Goal: Find specific page/section: Find specific page/section

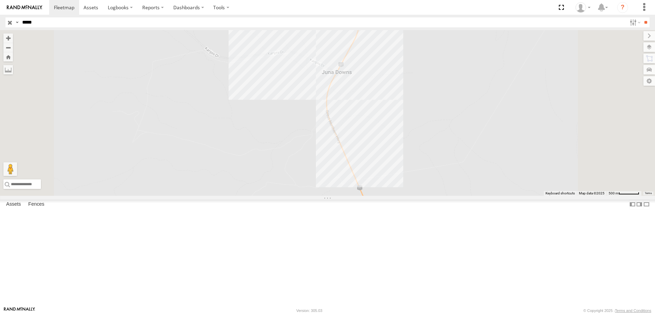
click at [53, 24] on input "*****" at bounding box center [322, 22] width 607 height 10
type input "*****"
click at [642, 17] on input "**" at bounding box center [646, 22] width 8 height 10
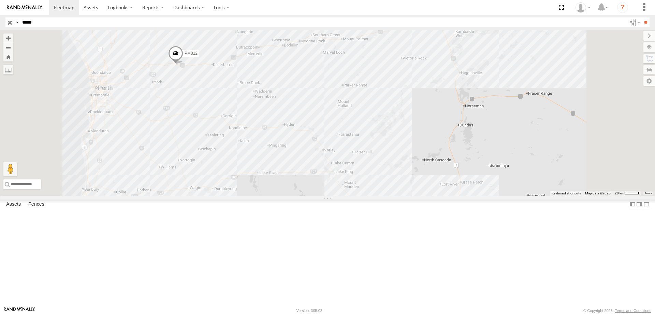
click at [56, 23] on input "*****" at bounding box center [322, 22] width 607 height 10
click at [642, 17] on input "**" at bounding box center [646, 22] width 8 height 10
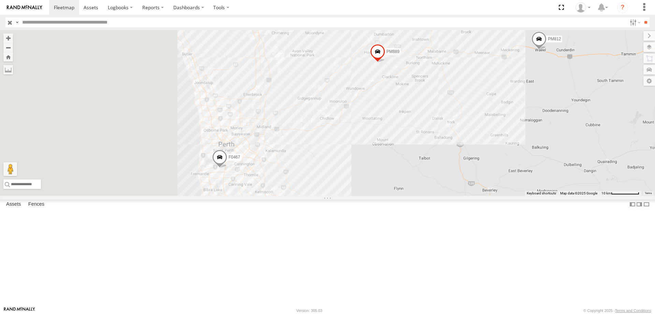
drag, startPoint x: 262, startPoint y: 216, endPoint x: 375, endPoint y: 194, distance: 115.1
click at [375, 194] on div "F0416 F0485 PM783 F0467 MV290 PM889 D0546 F0476 PM812" at bounding box center [327, 113] width 655 height 166
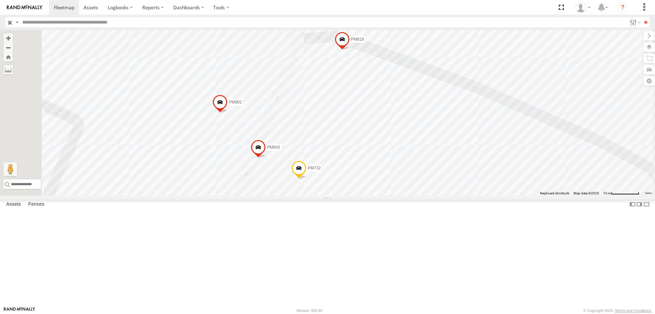
drag, startPoint x: 373, startPoint y: 101, endPoint x: 397, endPoint y: 149, distance: 53.7
click at [406, 164] on div "F0416 F0485 PM783 F0467 MV290 PM889 D0546 F0476 PM812 F0450 PM785 Cage081 PM883…" at bounding box center [327, 113] width 655 height 166
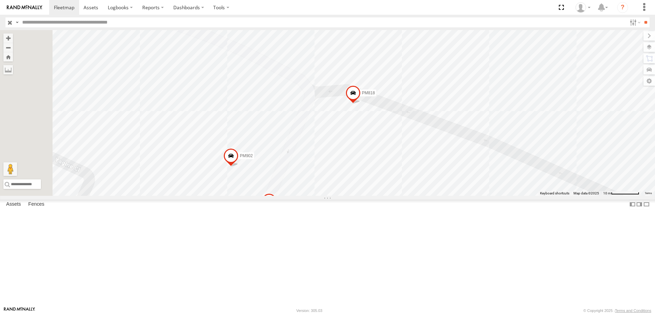
drag, startPoint x: 378, startPoint y: 118, endPoint x: 388, endPoint y: 188, distance: 69.9
click at [388, 188] on div "F0416 F0485 PM783 F0467 MV290 PM889 D0546 F0476 PM812 F0450 PM785 Cage081 PM883…" at bounding box center [327, 113] width 655 height 166
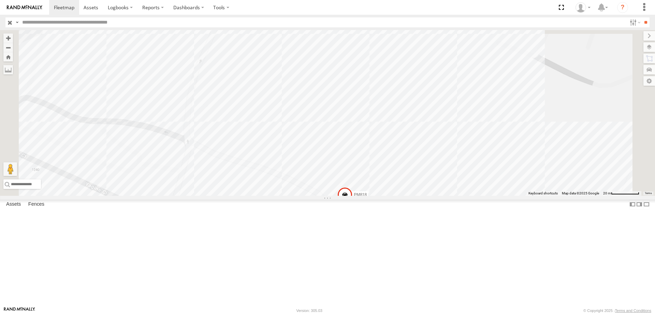
drag, startPoint x: 376, startPoint y: 138, endPoint x: 393, endPoint y: 207, distance: 71.3
click at [393, 196] on div "F0416 F0485 PM783 F0467 MV290 PM889 D0546 F0476 PM812 F0450 PM785 Cage081 PM883…" at bounding box center [327, 113] width 655 height 166
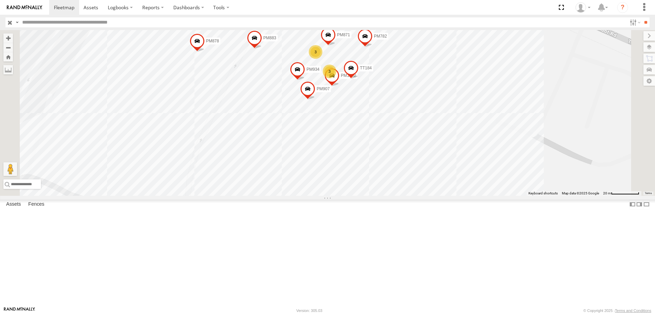
drag, startPoint x: 386, startPoint y: 142, endPoint x: 386, endPoint y: 218, distance: 76.1
click at [386, 196] on div "F0416 F0485 PM783 F0467 MV290 PM889 D0546 F0476 PM812 F0450 PM785 Cage081 PM883…" at bounding box center [327, 113] width 655 height 166
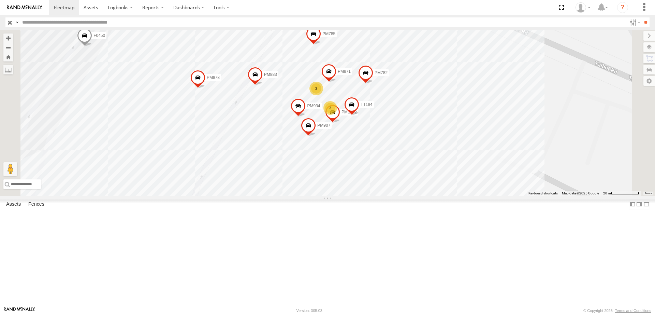
drag, startPoint x: 407, startPoint y: 152, endPoint x: 408, endPoint y: 191, distance: 38.9
click at [408, 191] on div "F0416 F0485 PM783 F0467 MV290 PM889 D0546 F0476 PM812 F0450 PM785 Cage081 PM883…" at bounding box center [327, 113] width 655 height 166
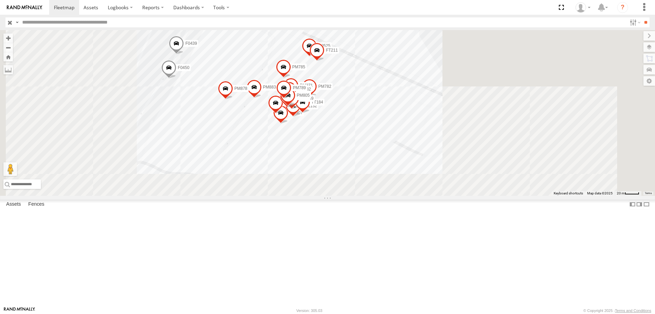
drag, startPoint x: 296, startPoint y: 95, endPoint x: 417, endPoint y: 162, distance: 138.4
click at [417, 162] on div "F0416 F0485 PM783 F0467 MV290 PM889 D0546 F0476 PM812 F0450 PM785 Cage081 PM883…" at bounding box center [327, 113] width 655 height 166
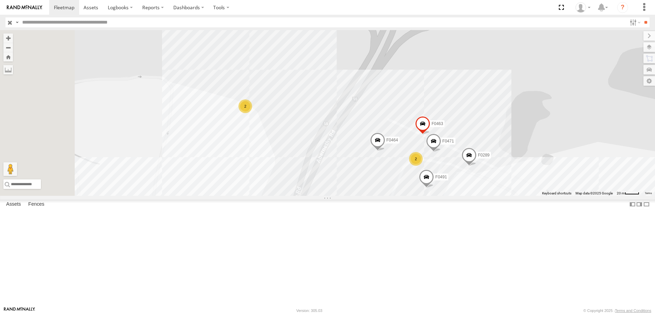
drag, startPoint x: 256, startPoint y: 104, endPoint x: 379, endPoint y: 200, distance: 156.9
click at [379, 196] on div "F0416 F0485 PM783 F0467 MV290 PM889 D0546 F0476 PM812 F0450 PM785 Cage081 PM883…" at bounding box center [327, 113] width 655 height 166
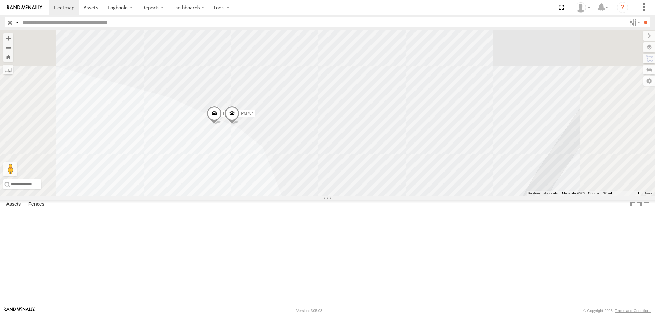
click at [222, 124] on span at bounding box center [214, 115] width 15 height 18
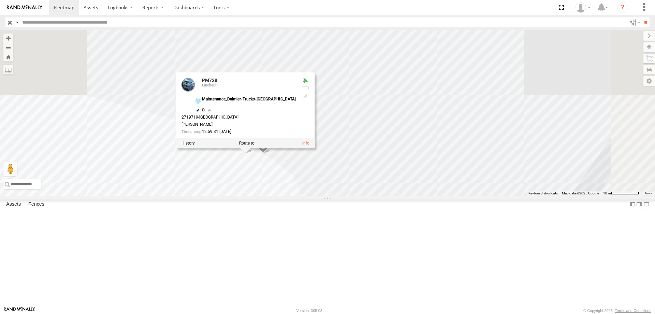
drag, startPoint x: 386, startPoint y: 149, endPoint x: 427, endPoint y: 163, distance: 43.1
click at [417, 178] on div "F0416 F0485 PM783 F0467 MV290 PM889 D0546 F0476 PM812 F0450 PM785 Cage081 PM883…" at bounding box center [327, 113] width 655 height 166
click at [496, 77] on div "F0416 F0485 PM783 F0467 MV290 PM889 D0546 F0476 PM812 F0450 PM785 Cage081 PM883…" at bounding box center [327, 113] width 655 height 166
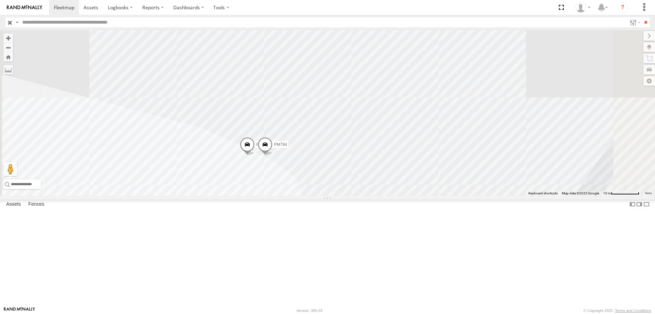
click at [273, 155] on span at bounding box center [265, 146] width 15 height 18
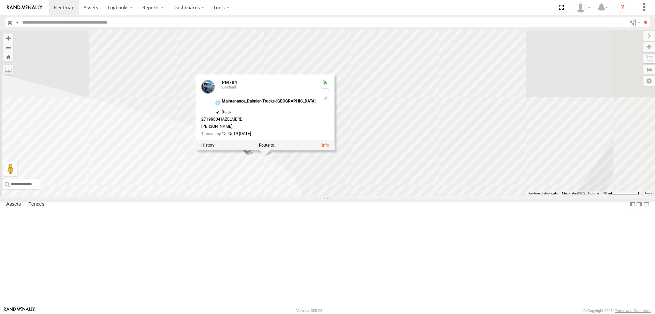
click at [501, 92] on div "F0416 F0485 PM783 F0467 MV290 PM889 D0546 F0476 PM812 F0450 PM785 Cage081 PM883…" at bounding box center [327, 113] width 655 height 166
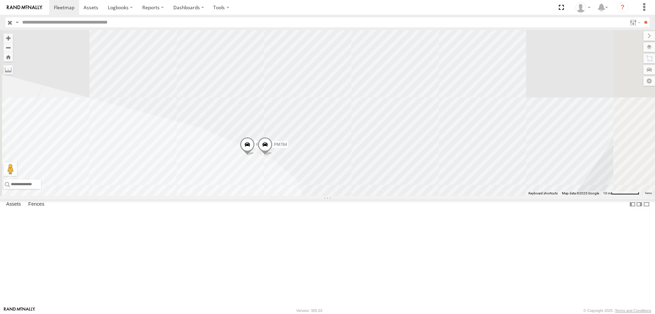
click at [255, 155] on span at bounding box center [247, 146] width 15 height 18
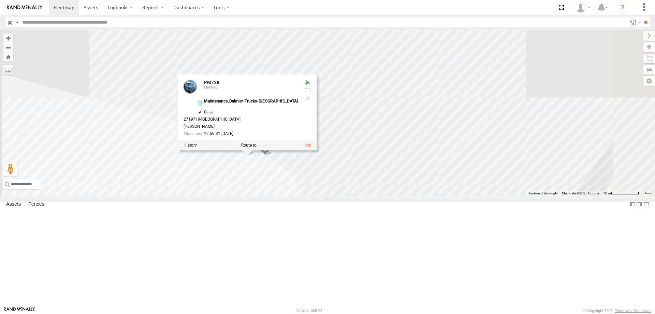
click at [468, 78] on div "F0416 F0485 PM783 F0467 MV290 PM889 D0546 F0476 PM812 F0450 PM785 Cage081 PM883…" at bounding box center [327, 113] width 655 height 166
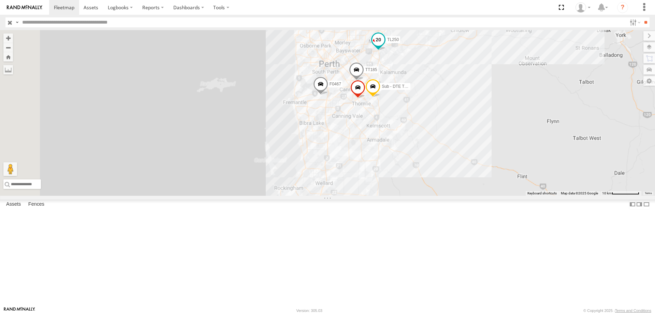
drag, startPoint x: 481, startPoint y: 96, endPoint x: 496, endPoint y: 230, distance: 135.6
click at [495, 196] on div "TL250 PM884 F0467 TT185 PM898 Sub - DTE Trans" at bounding box center [327, 113] width 655 height 166
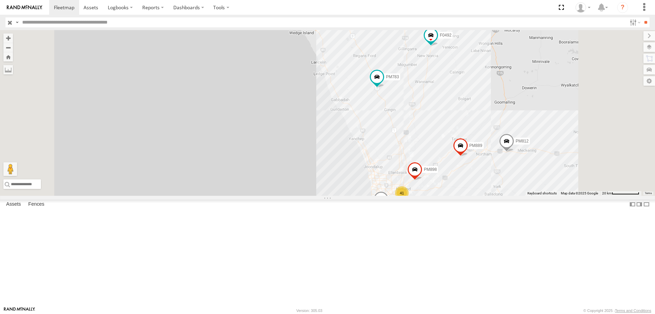
drag, startPoint x: 531, startPoint y: 131, endPoint x: 530, endPoint y: 145, distance: 13.7
click at [530, 145] on div "F0467 PM898 41 6 PM783 MV290 PM889 PM812 F0492 LL156" at bounding box center [327, 113] width 655 height 166
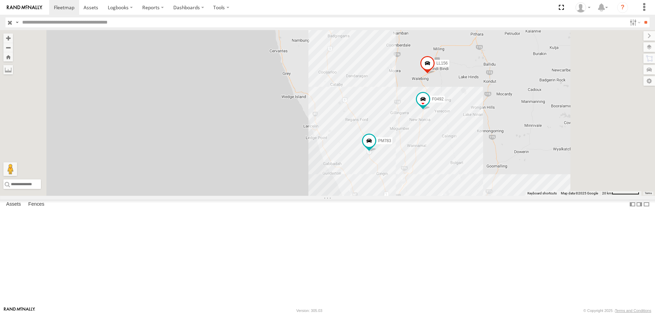
drag, startPoint x: 478, startPoint y: 68, endPoint x: 470, endPoint y: 133, distance: 65.7
click at [470, 133] on div "F0467 PM898 41 6 PM783 MV290 PM889 PM812 F0492 LL156" at bounding box center [327, 113] width 655 height 166
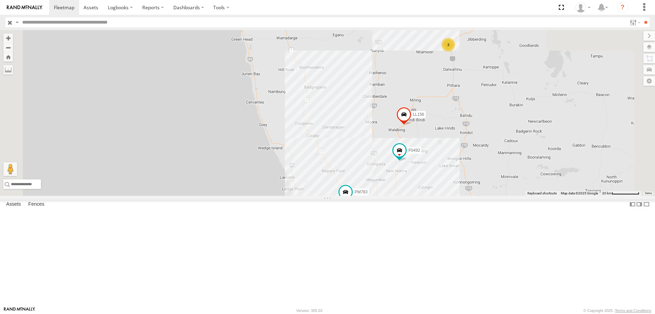
drag, startPoint x: 482, startPoint y: 125, endPoint x: 455, endPoint y: 189, distance: 69.0
click at [455, 189] on div "F0467 PM898 41 6 PM783 MV290 PM889 PM812 F0492 LL156 3" at bounding box center [327, 113] width 655 height 166
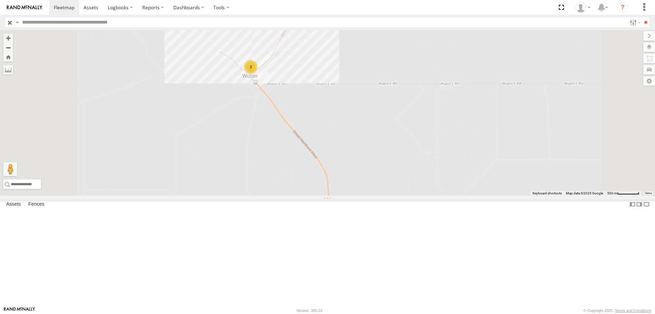
click at [48, 17] on header "Search Query Asset ID Asset Label Registration Manufacturer Model VIN Job ID" at bounding box center [327, 22] width 655 height 15
click at [48, 19] on header "Search Query Asset ID Asset Label Registration Manufacturer Model VIN Job ID" at bounding box center [327, 22] width 655 height 15
click at [48, 20] on input "text" at bounding box center [322, 22] width 607 height 10
type input "*****"
click at [642, 17] on input "**" at bounding box center [646, 22] width 8 height 10
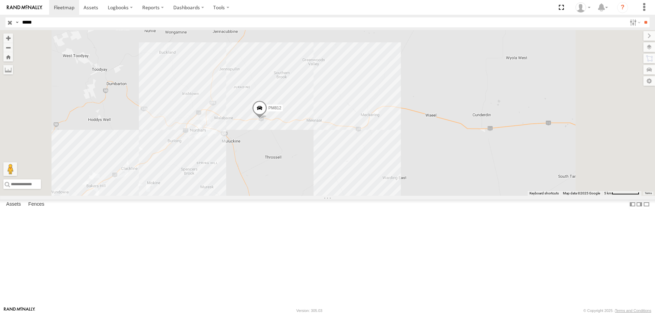
click at [267, 119] on span at bounding box center [259, 109] width 15 height 18
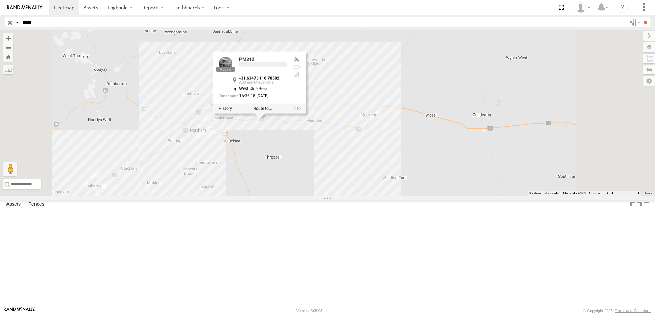
click at [304, 114] on div at bounding box center [259, 108] width 93 height 10
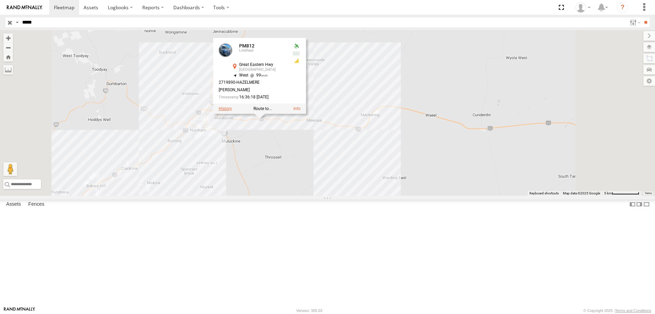
click at [232, 111] on label at bounding box center [225, 108] width 13 height 5
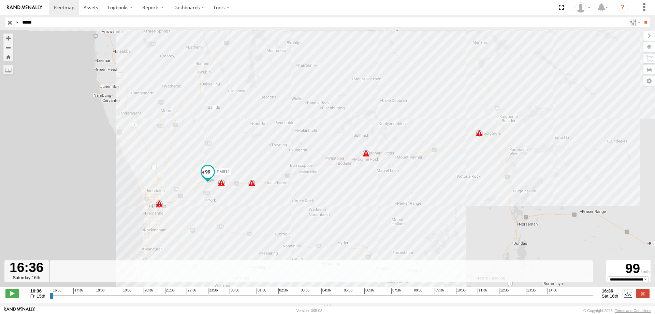
drag, startPoint x: 51, startPoint y: 300, endPoint x: 627, endPoint y: 295, distance: 576.4
type input "**********"
click at [593, 298] on input "range" at bounding box center [321, 295] width 543 height 6
click at [643, 293] on label at bounding box center [643, 293] width 14 height 9
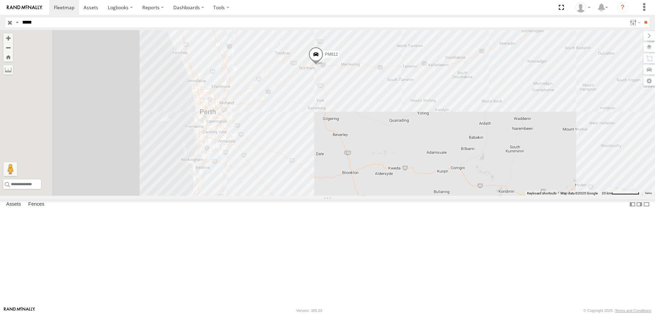
drag, startPoint x: 281, startPoint y: 197, endPoint x: 440, endPoint y: 157, distance: 164.0
click at [440, 157] on div "PM812" at bounding box center [327, 113] width 655 height 166
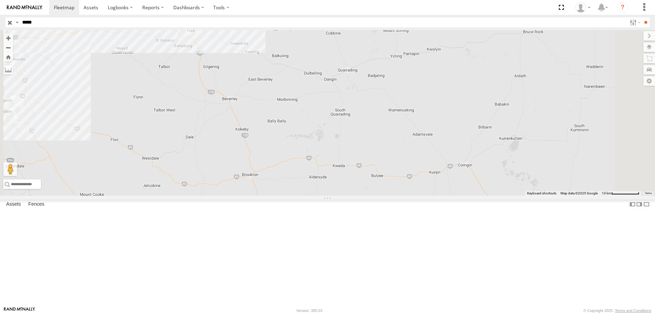
drag, startPoint x: 280, startPoint y: 104, endPoint x: 356, endPoint y: 213, distance: 132.6
click at [356, 196] on div "PM812" at bounding box center [327, 113] width 655 height 166
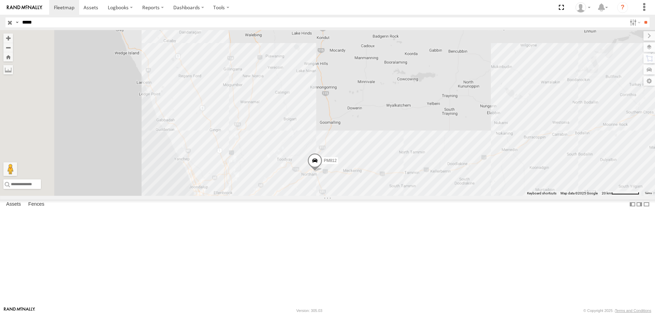
drag, startPoint x: 297, startPoint y: 126, endPoint x: 357, endPoint y: 188, distance: 86.4
click at [357, 188] on div "PM812" at bounding box center [327, 113] width 655 height 166
drag, startPoint x: 348, startPoint y: 150, endPoint x: 376, endPoint y: 201, distance: 58.0
click at [376, 196] on div "PM812" at bounding box center [327, 113] width 655 height 166
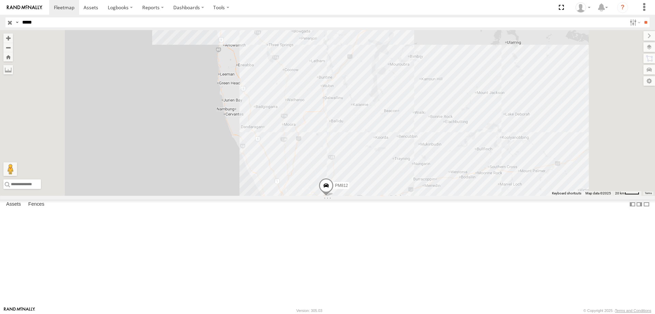
drag, startPoint x: 349, startPoint y: 138, endPoint x: 362, endPoint y: 179, distance: 43.4
click at [362, 178] on div "PM812" at bounding box center [327, 113] width 655 height 166
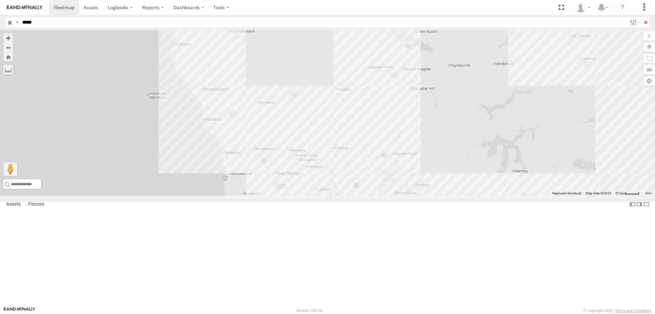
drag, startPoint x: 377, startPoint y: 132, endPoint x: 357, endPoint y: 178, distance: 50.7
click at [357, 178] on div "PM812" at bounding box center [327, 113] width 655 height 166
